Goal: Information Seeking & Learning: Find contact information

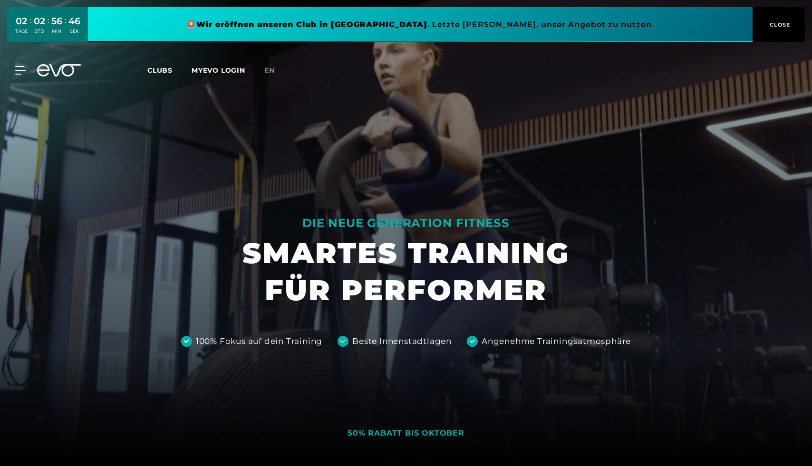
click at [783, 31] on button "CLOSE" at bounding box center [778, 24] width 52 height 35
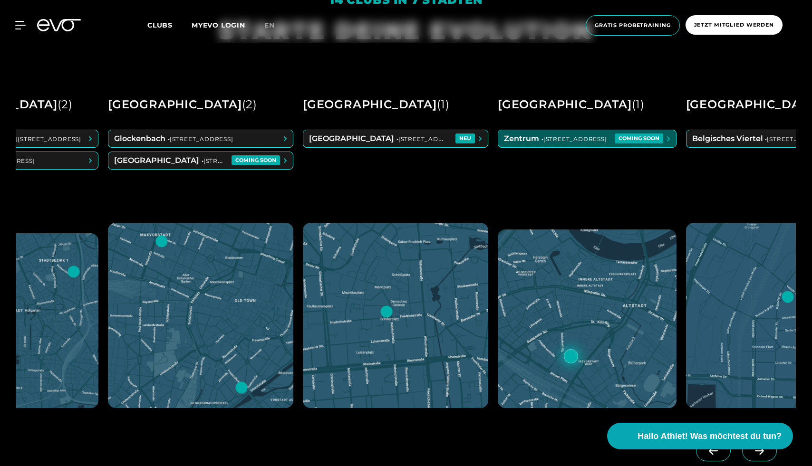
scroll to position [0, 584]
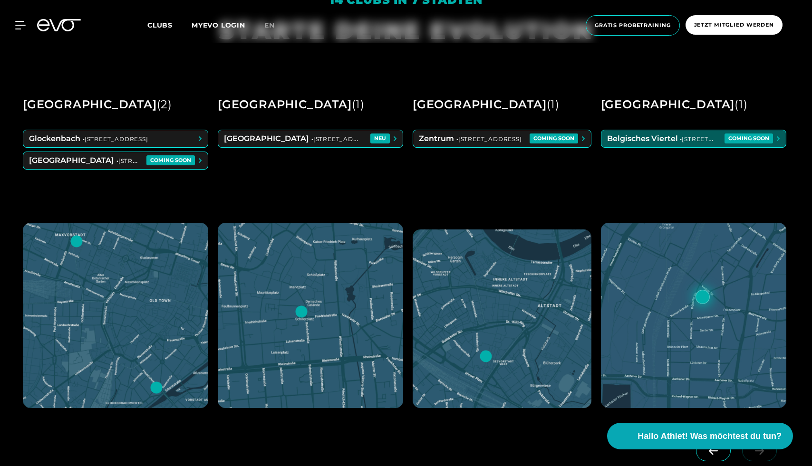
click at [623, 142] on span at bounding box center [693, 138] width 184 height 17
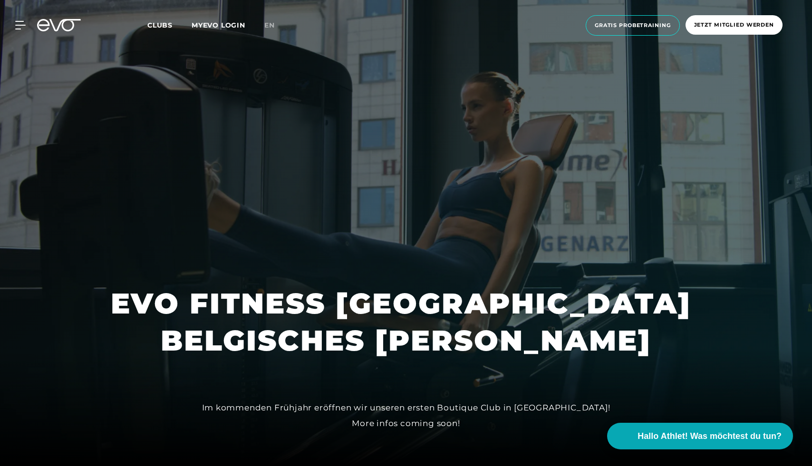
click at [460, 233] on div at bounding box center [406, 233] width 812 height 466
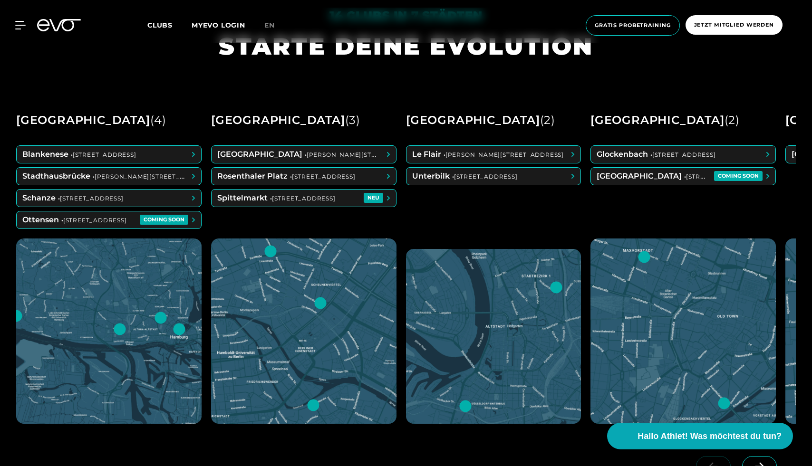
scroll to position [522, 0]
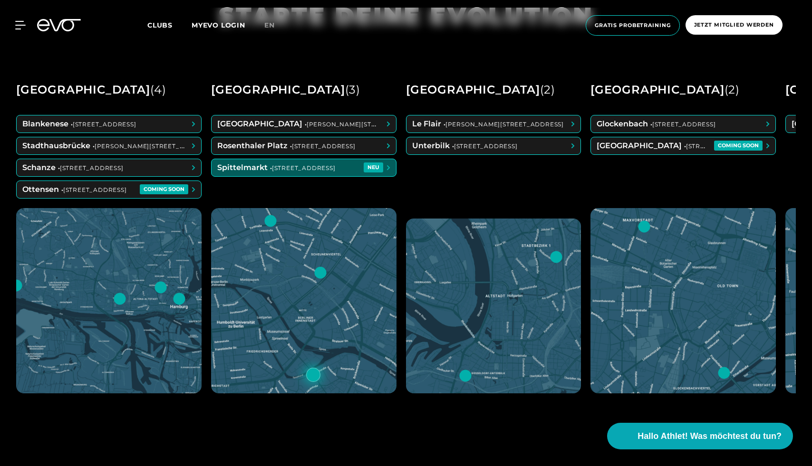
click at [16, 19] on div "MyEVO Login Über EVO Mitgliedschaften Probetraining TAGESPASS EVO Studios [GEOG…" at bounding box center [406, 26] width 808 height 36
click at [17, 26] on icon at bounding box center [22, 25] width 14 height 9
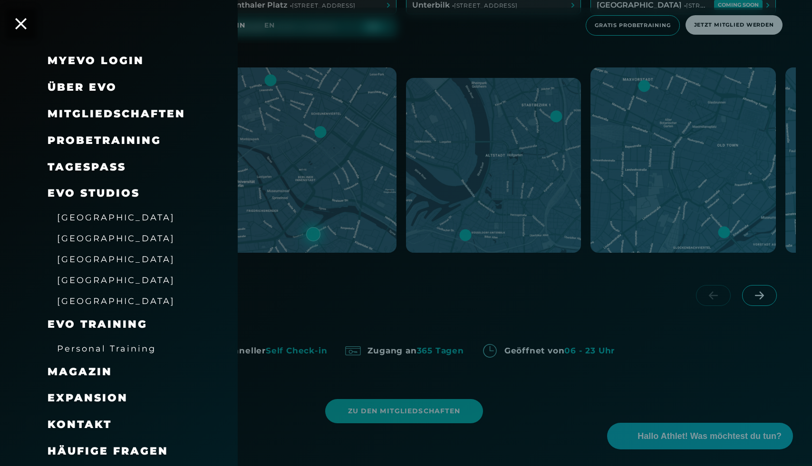
scroll to position [672, 0]
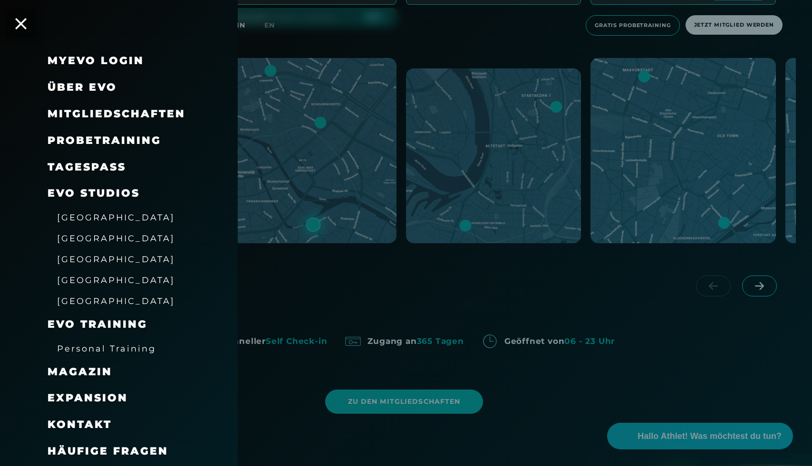
click at [103, 422] on span "Kontakt" at bounding box center [80, 424] width 64 height 13
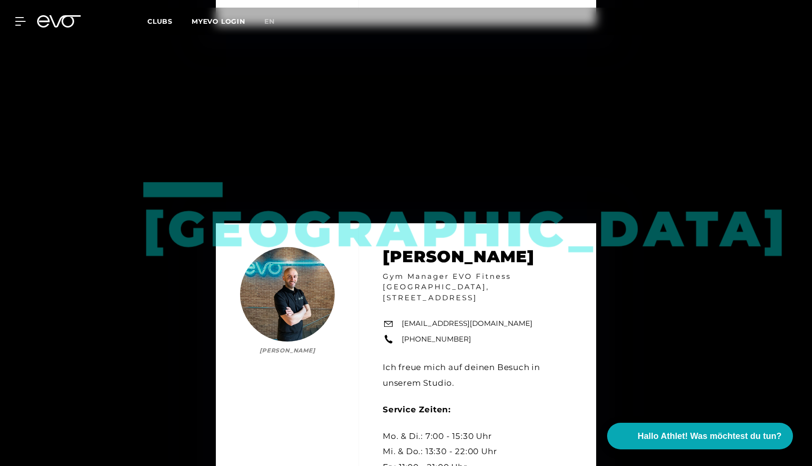
scroll to position [803, 0]
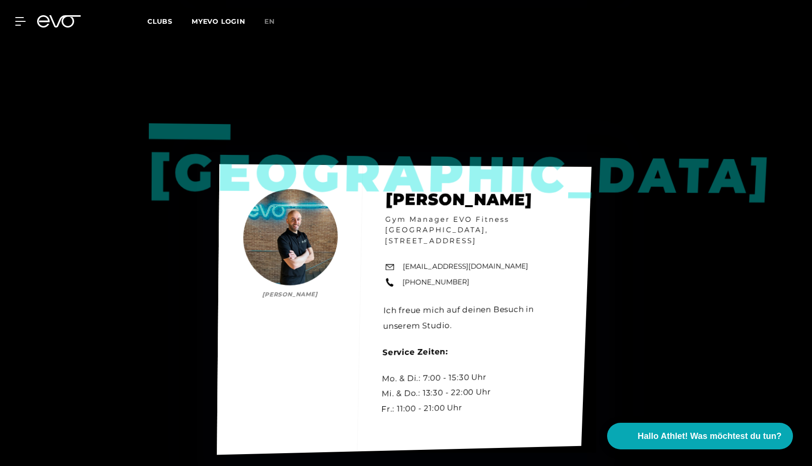
scroll to position [860, 0]
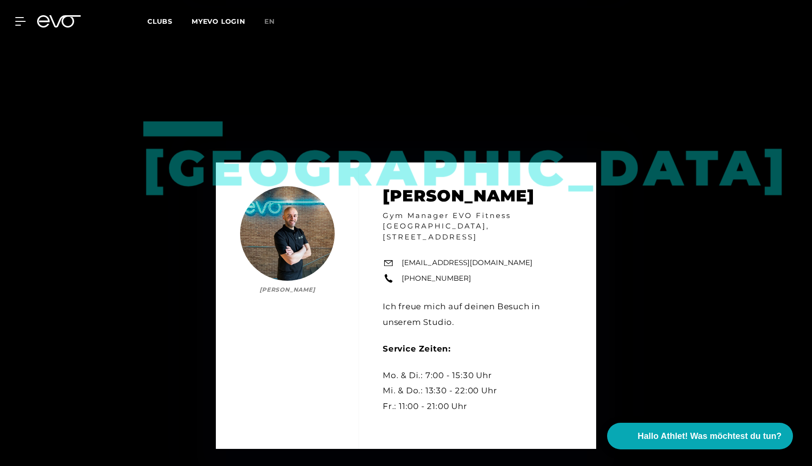
click at [412, 102] on div "Wiesbaden [PERSON_NAME] Manager EVO Fitness [GEOGRAPHIC_DATA], [STREET_ADDRESS]…" at bounding box center [406, 306] width 812 height 466
click at [59, 27] on div "MyEVO Login Über EVO Mitgliedschaften Probetraining TAGESPASS EVO Studios [GEOG…" at bounding box center [406, 22] width 808 height 28
click at [59, 27] on icon at bounding box center [59, 21] width 44 height 12
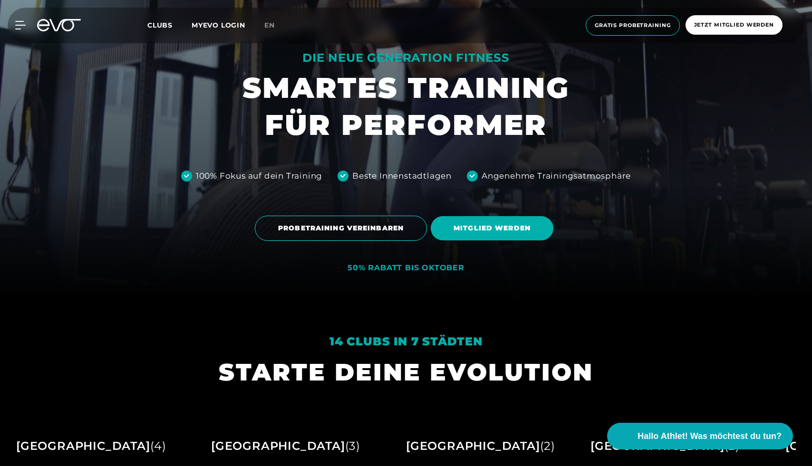
scroll to position [408, 0]
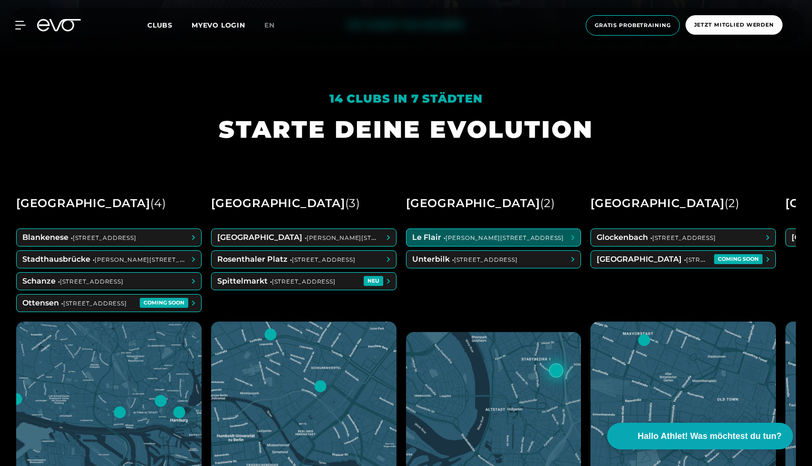
click at [566, 242] on span at bounding box center [493, 237] width 174 height 17
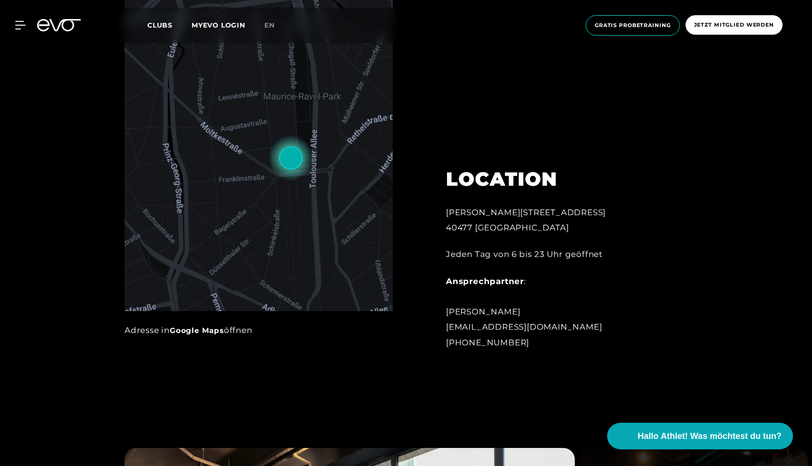
scroll to position [582, 0]
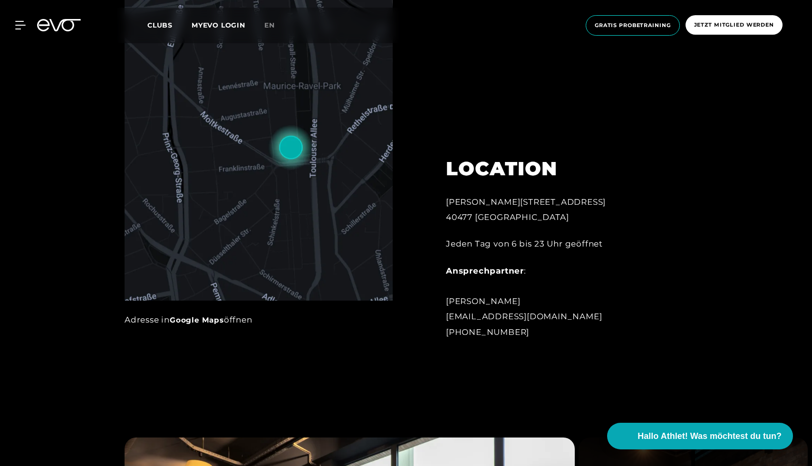
drag, startPoint x: 436, startPoint y: 192, endPoint x: 559, endPoint y: 344, distance: 195.3
click at [559, 344] on div "LOCATION [PERSON_NAME][STREET_ADDRESS] Jeden Tag von 6 bis 23 Uhr geöffnet Ansp…" at bounding box center [550, 243] width 236 height 218
copy div "[PERSON_NAME][STREET_ADDRESS] Jeden Tag von 6 bis 23 Uhr geöffnet Ansprechpartn…"
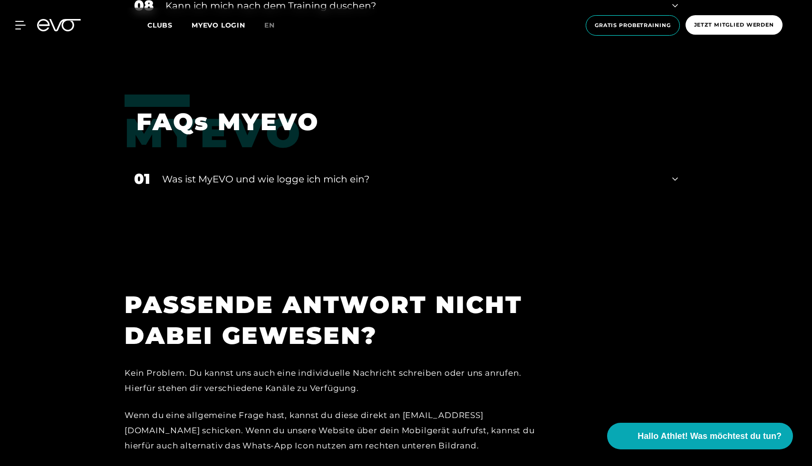
scroll to position [2040, 0]
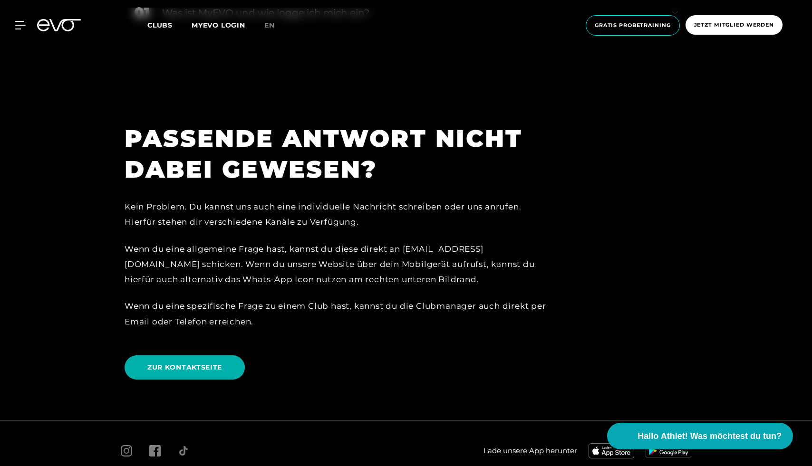
click at [227, 354] on link "ZUR KONTAKTSEITE" at bounding box center [187, 367] width 124 height 38
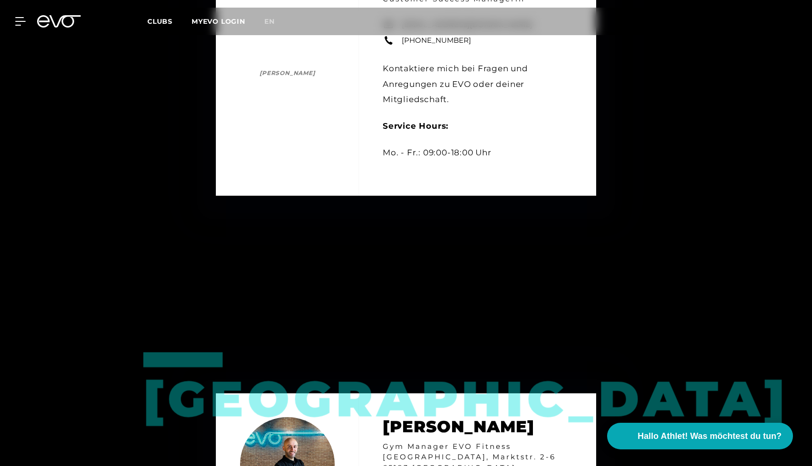
scroll to position [650, 0]
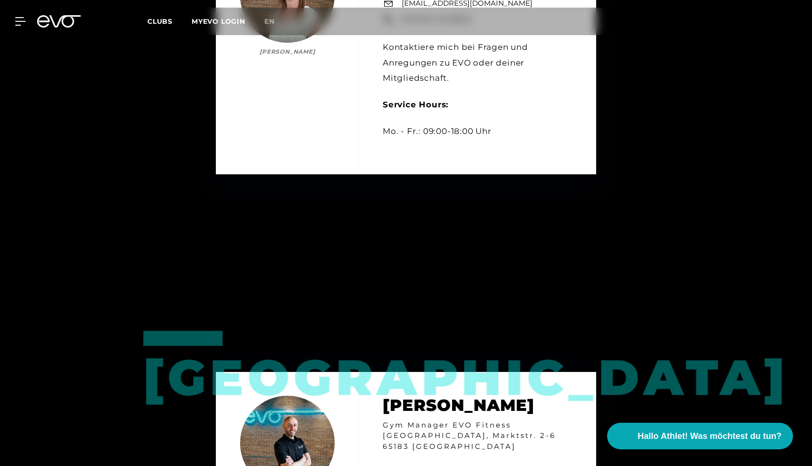
drag, startPoint x: 161, startPoint y: 374, endPoint x: 232, endPoint y: 373, distance: 71.8
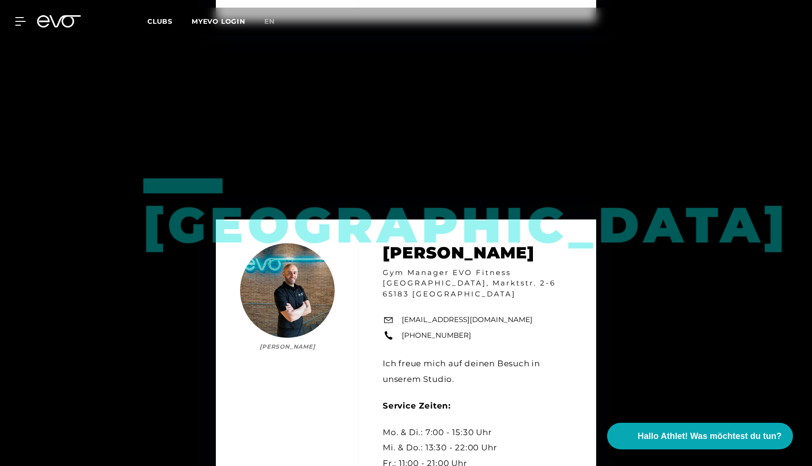
scroll to position [799, 0]
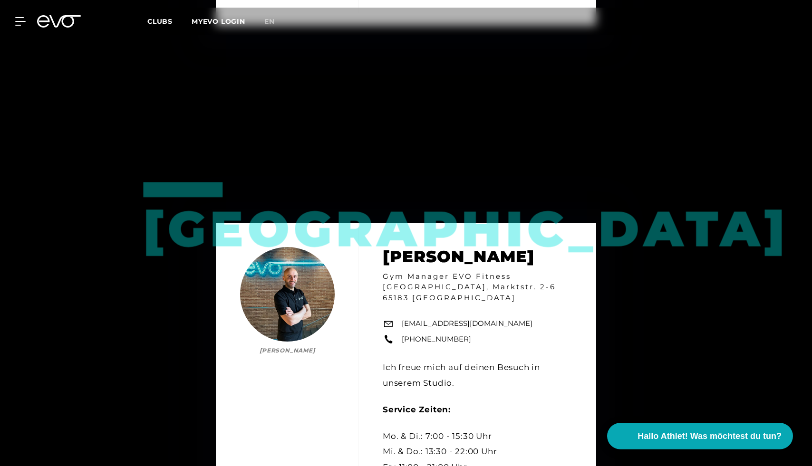
drag, startPoint x: 121, startPoint y: 236, endPoint x: 166, endPoint y: 219, distance: 48.0
click at [166, 219] on div "Wiesbaden [PERSON_NAME] Manager EVO Fitness [GEOGRAPHIC_DATA], [STREET_ADDRESS]…" at bounding box center [406, 367] width 812 height 466
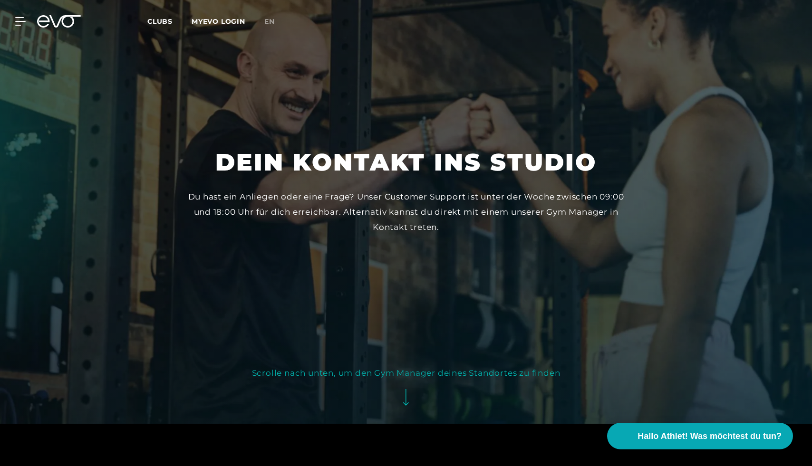
scroll to position [0, 0]
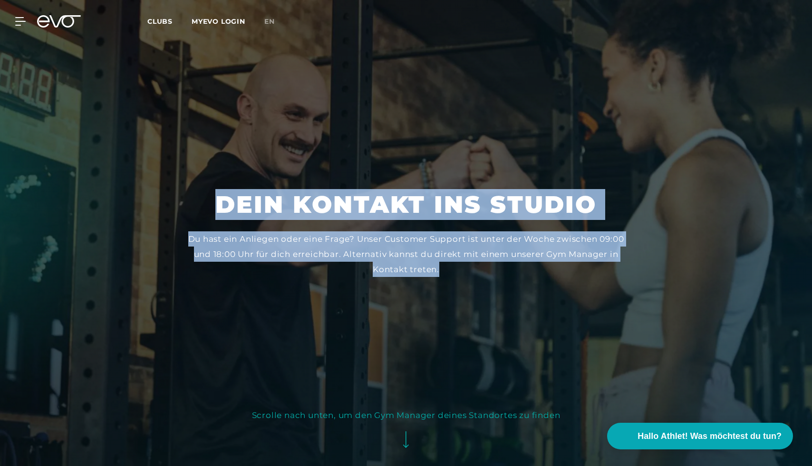
drag, startPoint x: 183, startPoint y: 184, endPoint x: 452, endPoint y: 264, distance: 280.1
click at [452, 264] on section "Dein Kontakt ins Studio Du hast ein Anliegen oder eine Frage? Unser Customer Su…" at bounding box center [406, 233] width 812 height 466
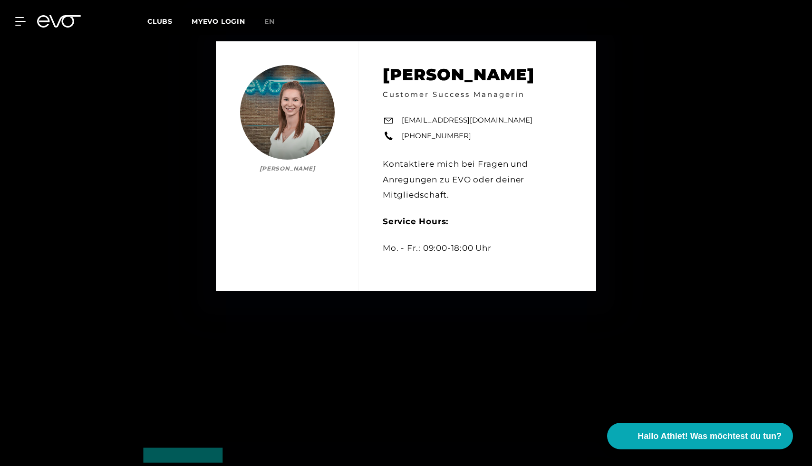
scroll to position [579, 0]
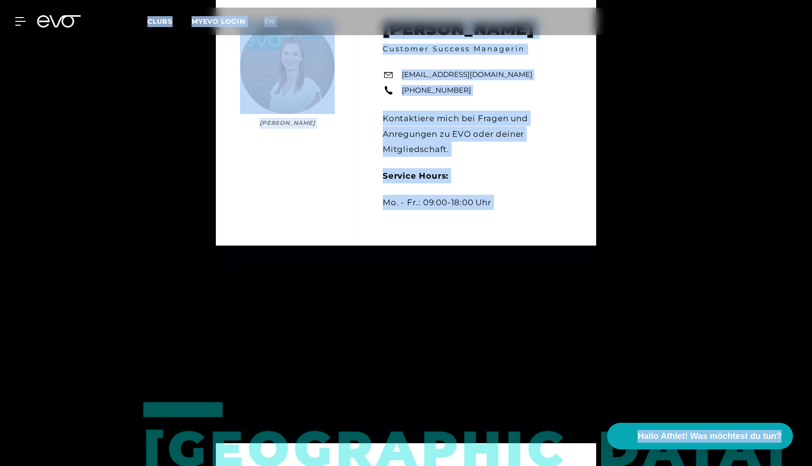
copy body "MyEVO Login Über EVO Mitgliedschaften Probetraining TAGESPASS EVO Studios Düsse…"
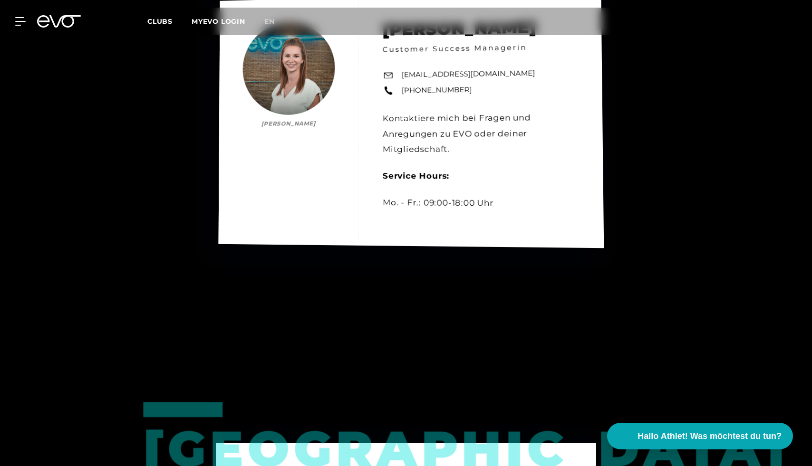
click at [550, 170] on div "[PERSON_NAME] [PERSON_NAME] Customer Success Managerin [EMAIL_ADDRESS][DOMAIN_N…" at bounding box center [411, 120] width 385 height 256
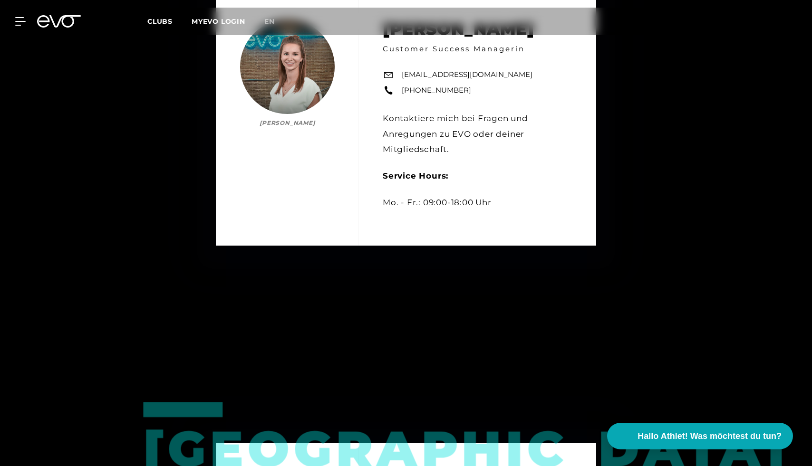
click at [652, 201] on div "[PERSON_NAME] [PERSON_NAME] Customer Success Managerin [EMAIL_ADDRESS][DOMAIN_N…" at bounding box center [406, 120] width 812 height 466
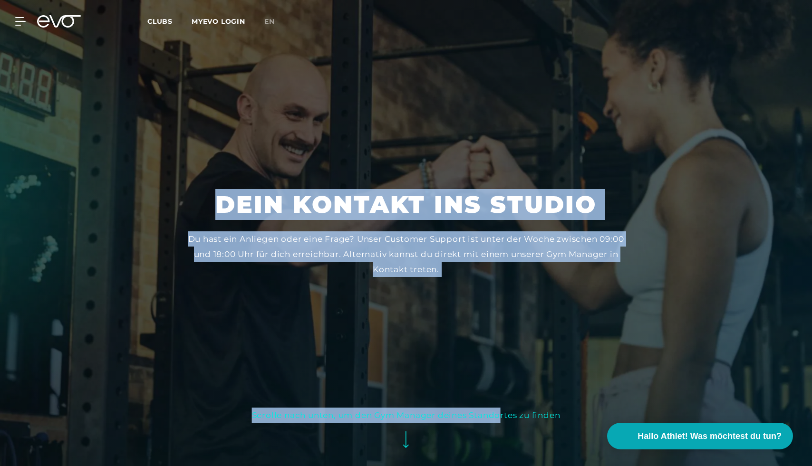
drag, startPoint x: 157, startPoint y: 175, endPoint x: 527, endPoint y: 454, distance: 462.8
click at [527, 454] on section "Dein Kontakt ins Studio Du hast ein Anliegen oder eine Frage? Unser Customer Su…" at bounding box center [406, 233] width 812 height 466
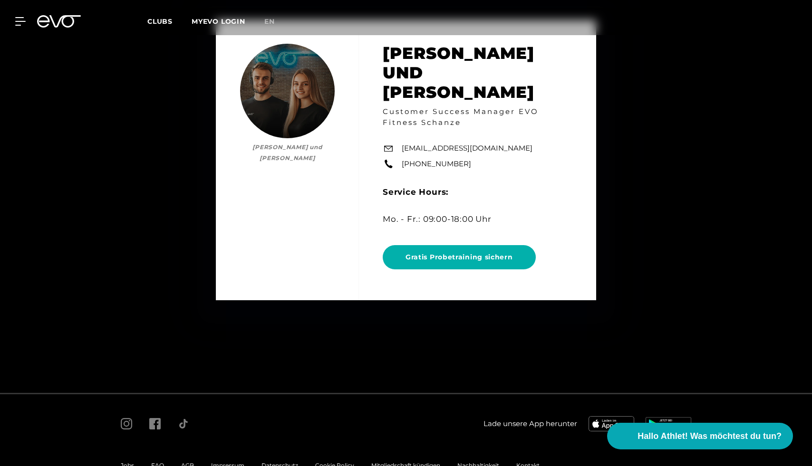
scroll to position [5696, 0]
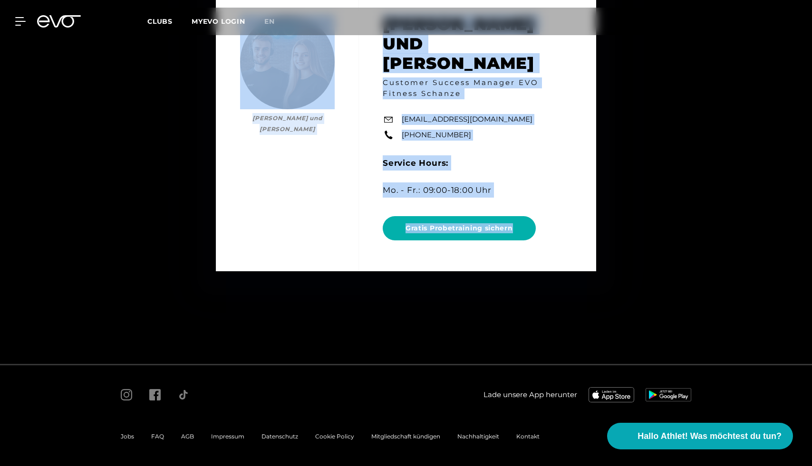
click at [606, 292] on div "Timo und Lisa Timo und Lisa Customer Success Manager EVO Fitness Schanze schanz…" at bounding box center [406, 131] width 812 height 466
copy div "Dein Kontakt ins Studio Du hast ein Anliegen oder eine Frage? Unser Customer Su…"
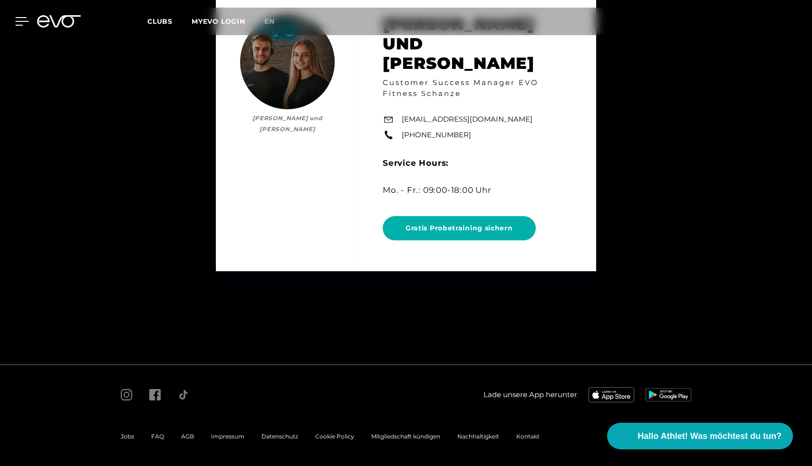
click at [23, 24] on icon at bounding box center [22, 21] width 14 height 9
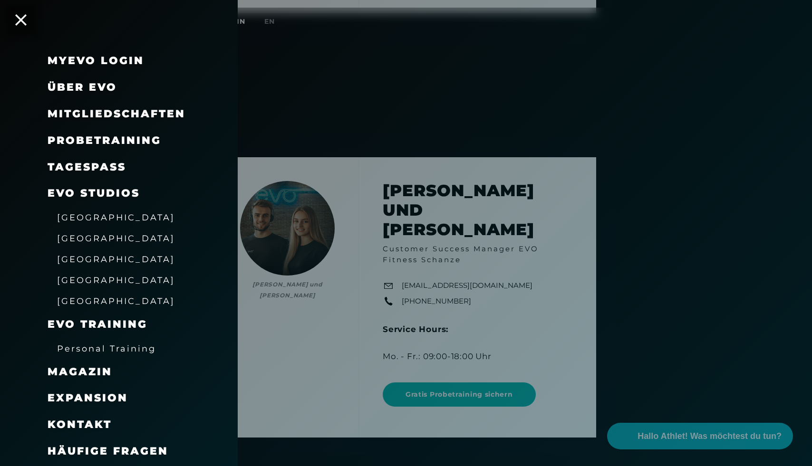
scroll to position [5529, 0]
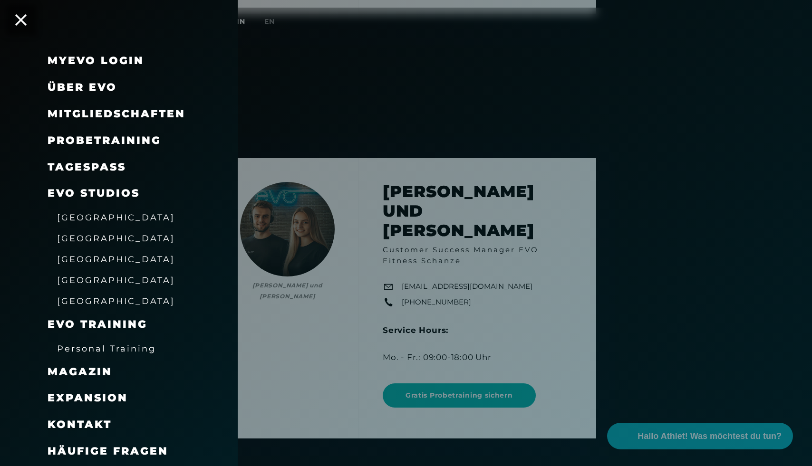
click at [100, 373] on span "Magazin" at bounding box center [80, 371] width 65 height 13
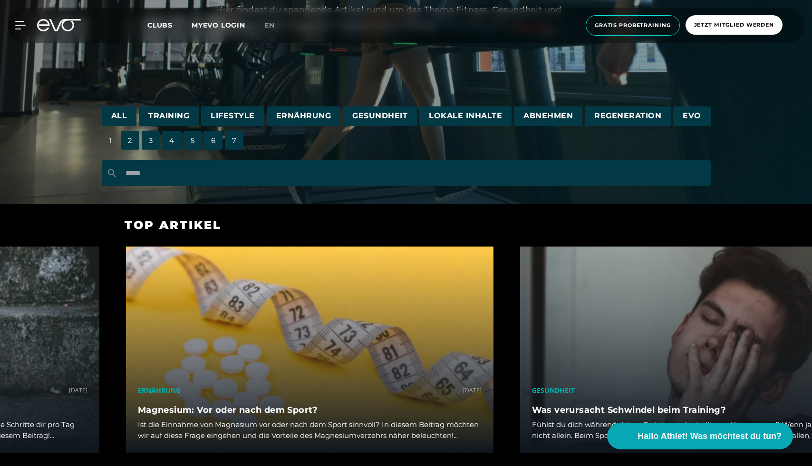
scroll to position [176, 0]
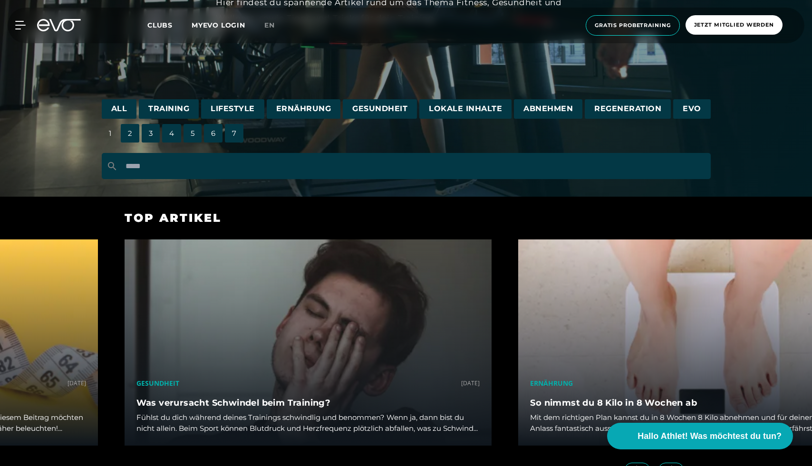
click at [177, 111] on span "Training" at bounding box center [169, 108] width 60 height 19
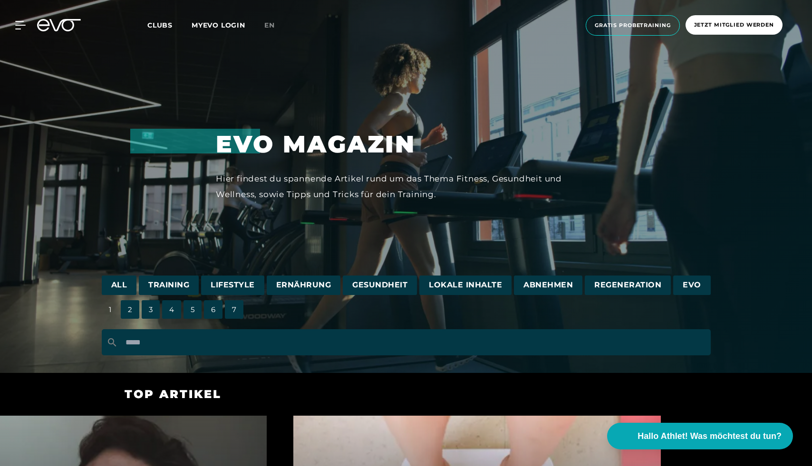
click at [20, 31] on div "MyEVO Login Über EVO Mitgliedschaften Probetraining TAGESPASS EVO Studios [GEOG…" at bounding box center [406, 26] width 808 height 36
click at [20, 29] on icon at bounding box center [22, 25] width 13 height 8
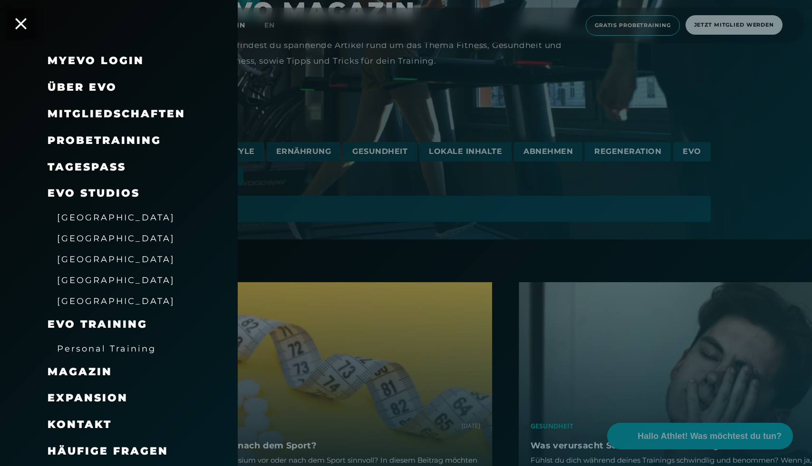
scroll to position [133, 0]
